Goal: Use online tool/utility: Utilize a website feature to perform a specific function

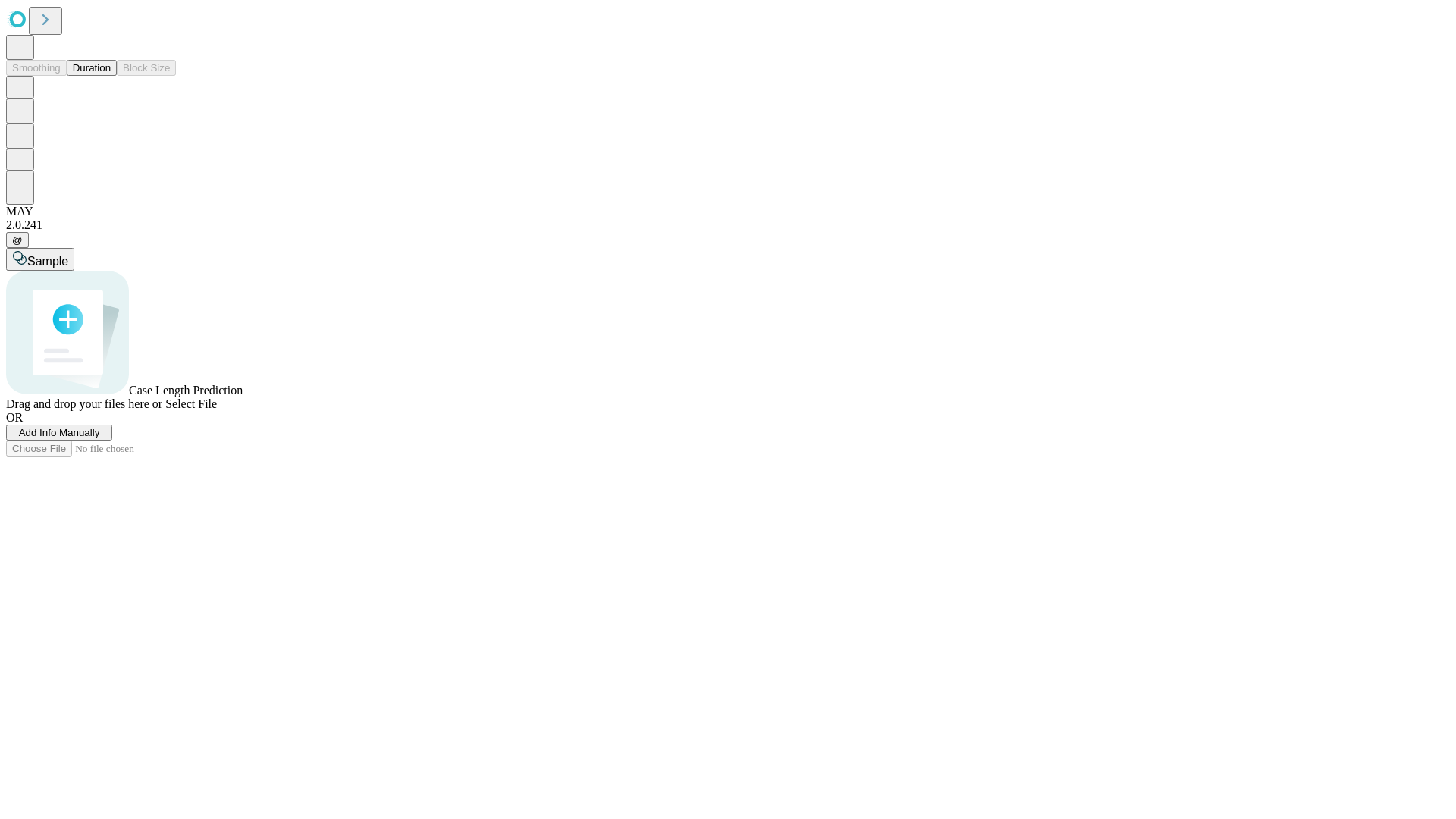
click at [111, 76] on button "Duration" at bounding box center [91, 67] width 50 height 16
click at [100, 438] on span "Add Info Manually" at bounding box center [60, 433] width 81 height 11
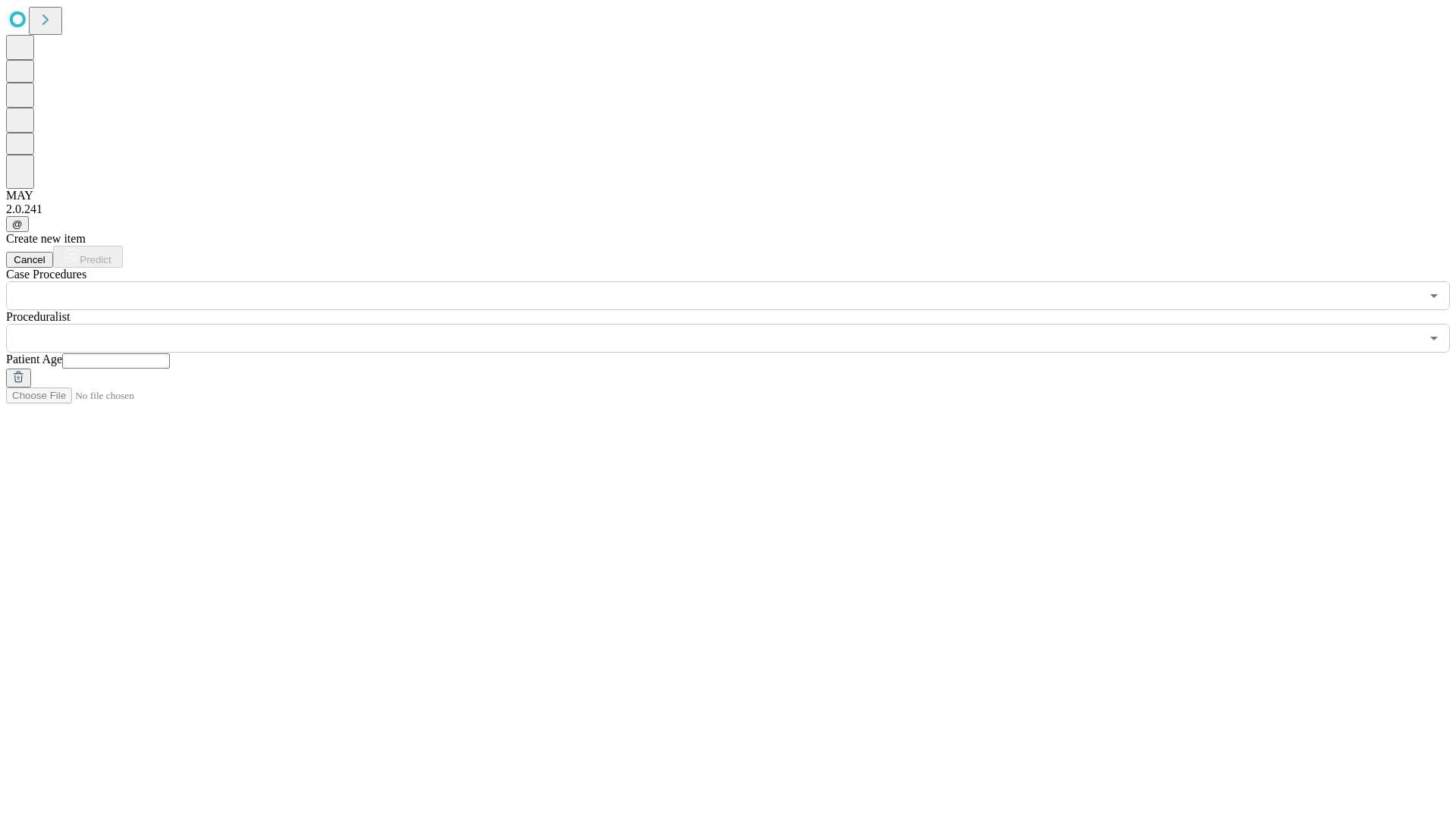
click at [170, 353] on input "text" at bounding box center [115, 361] width 108 height 15
type input "*"
click at [738, 324] on input "text" at bounding box center [713, 337] width 1414 height 29
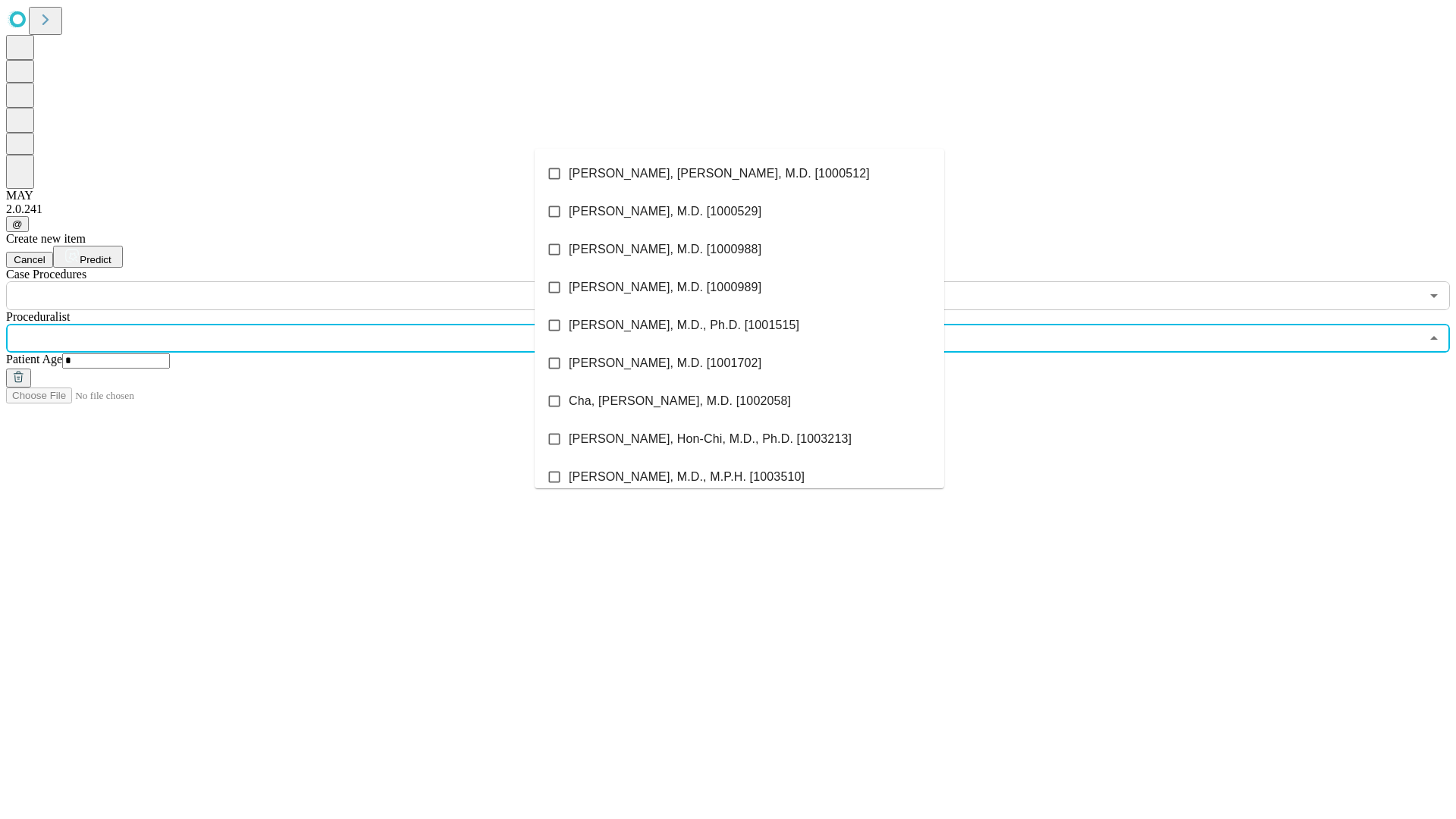
click at [739, 174] on li "[PERSON_NAME], [PERSON_NAME], M.D. [1000512]" at bounding box center [739, 173] width 409 height 38
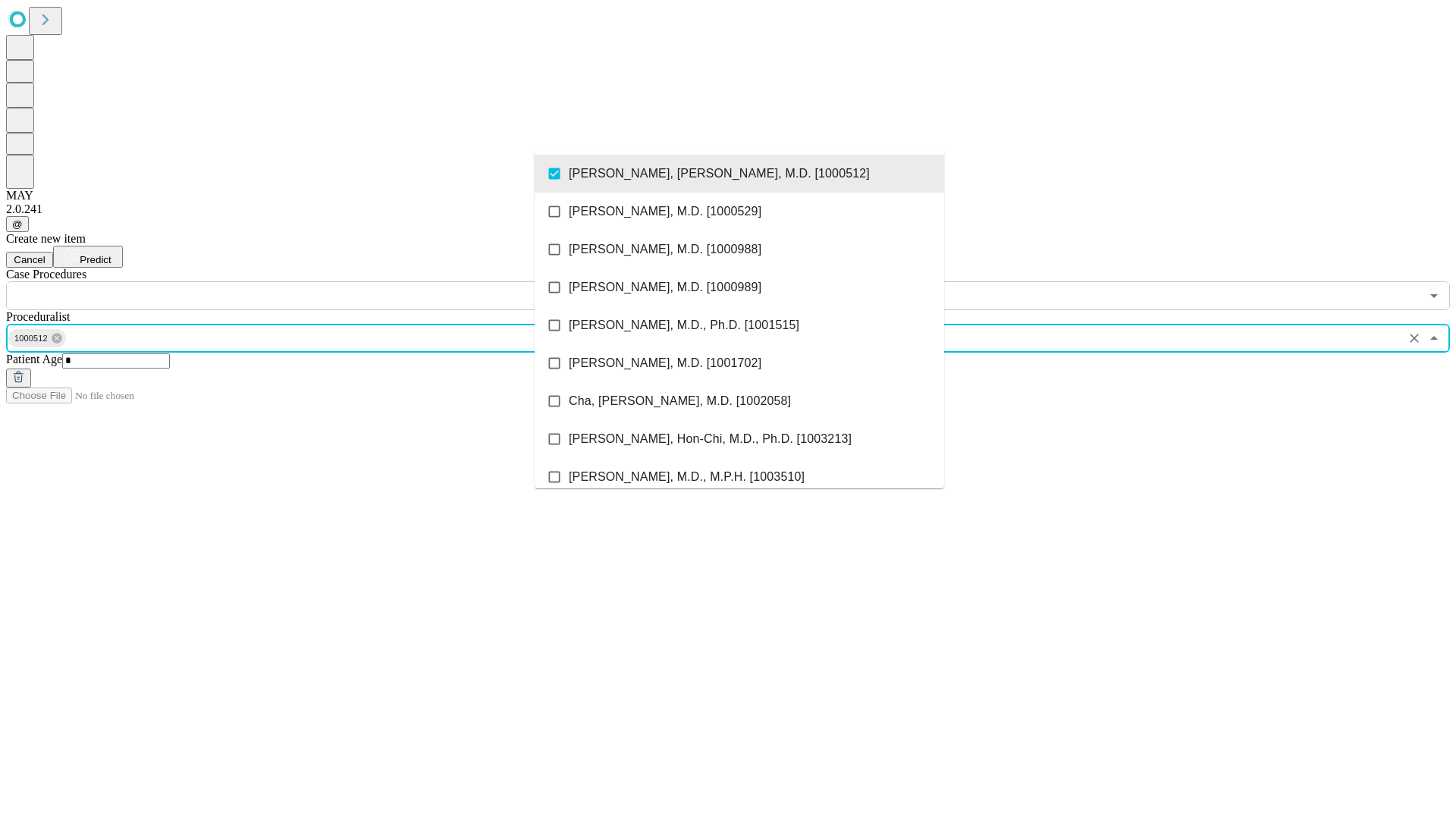
click at [319, 282] on input "text" at bounding box center [713, 296] width 1414 height 29
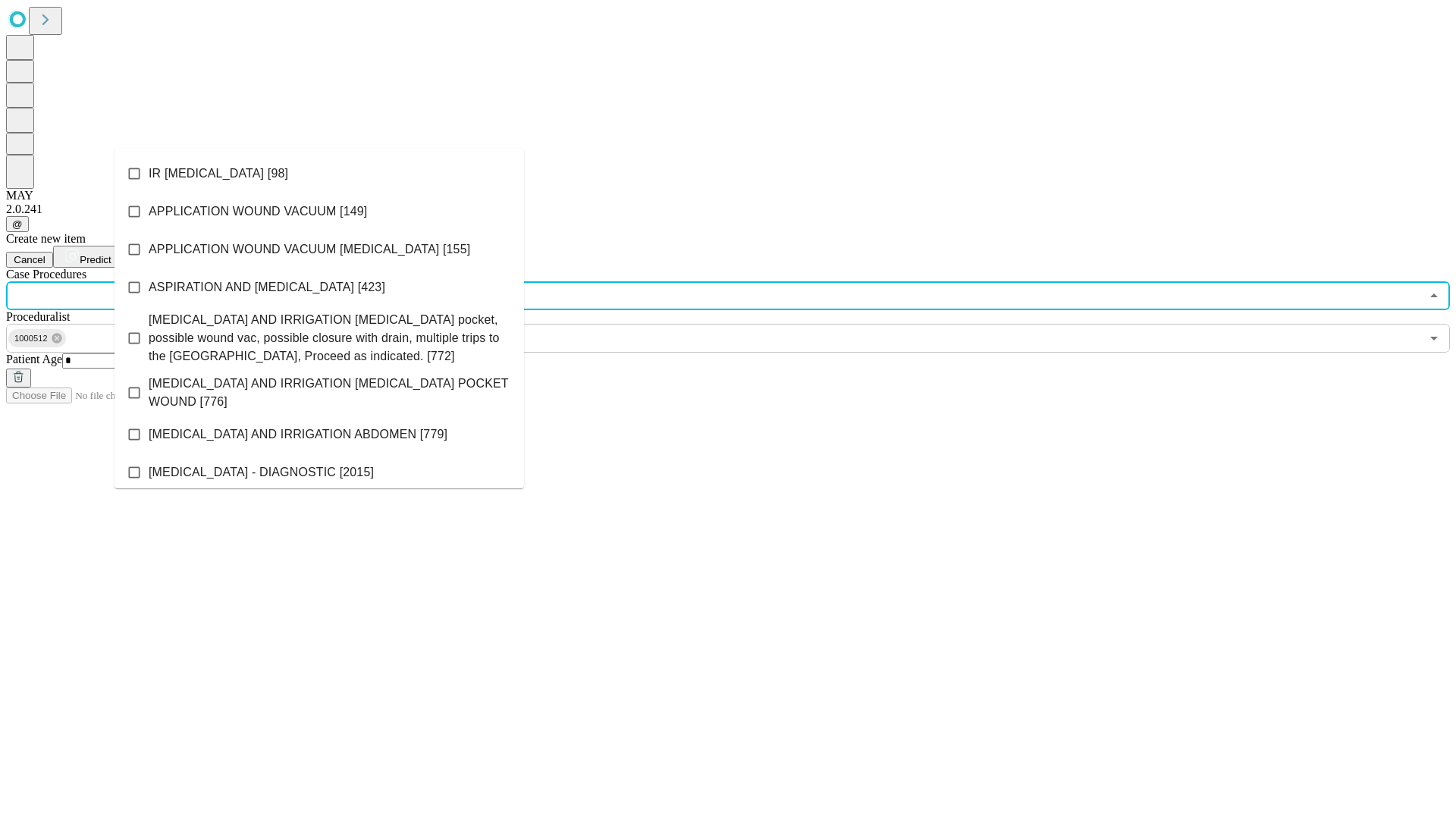
click at [320, 174] on li "IR [MEDICAL_DATA] [98]" at bounding box center [319, 173] width 409 height 38
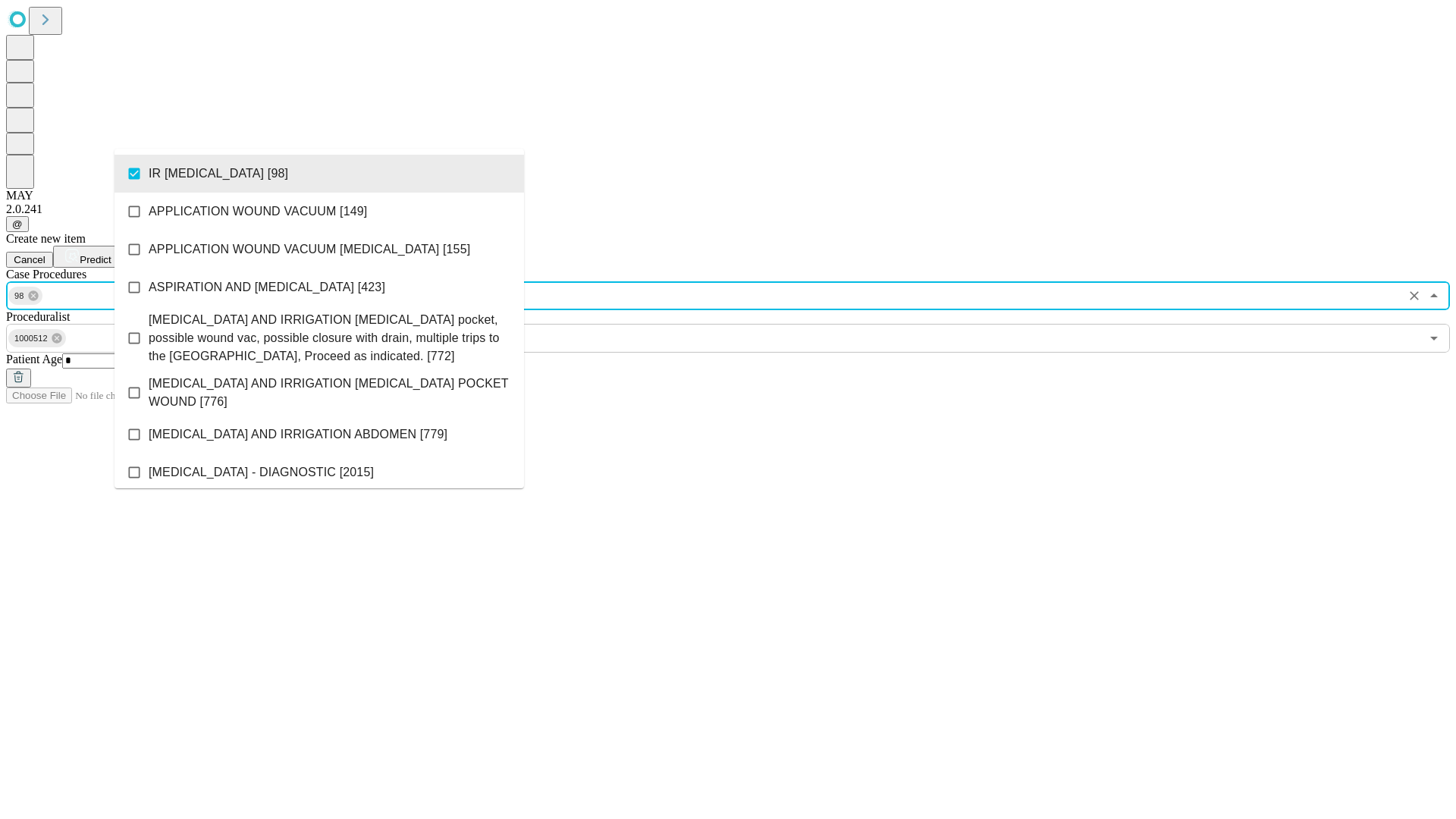
click at [111, 254] on span "Predict" at bounding box center [95, 260] width 31 height 11
